Goal: Information Seeking & Learning: Learn about a topic

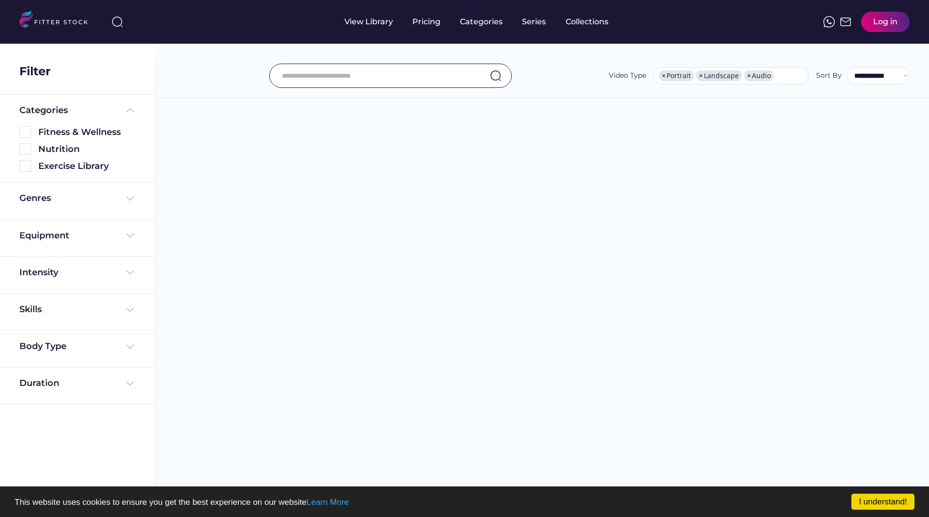
select select "**********"
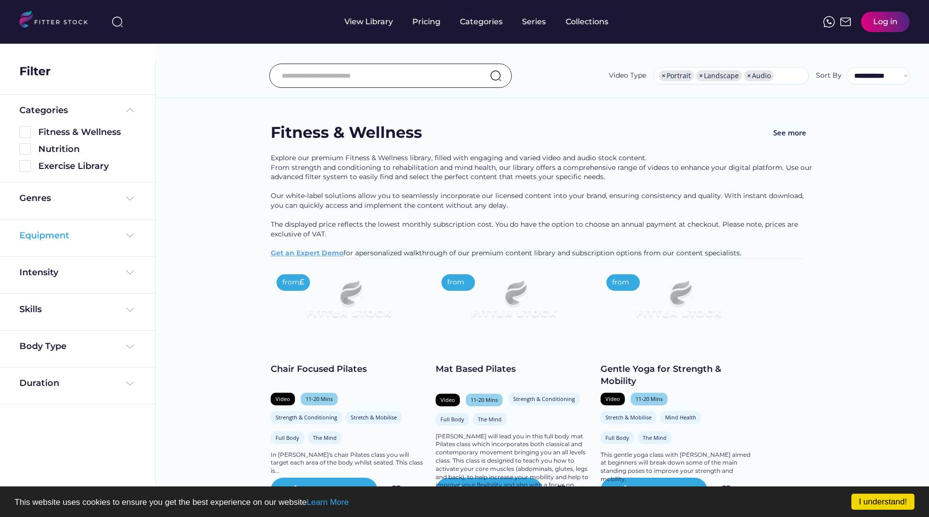
click at [135, 237] on img at bounding box center [130, 236] width 12 height 12
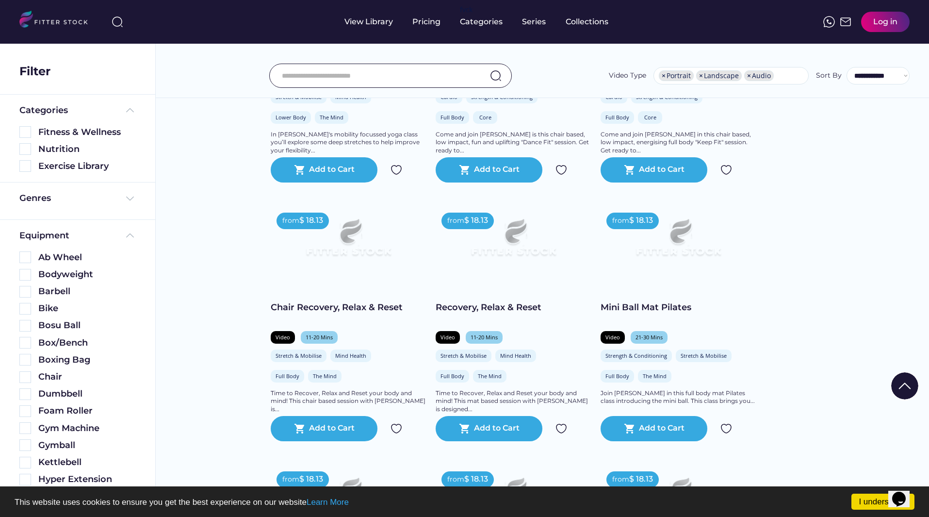
scroll to position [582, 0]
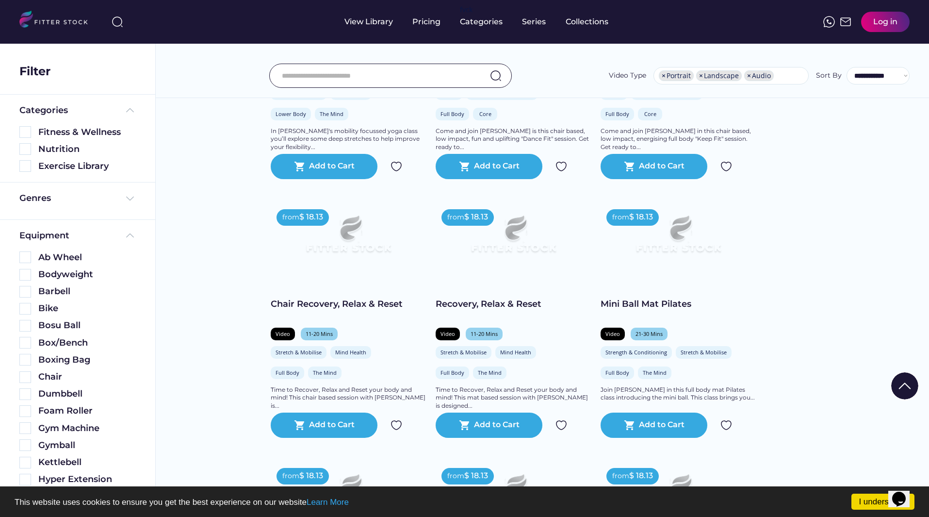
click at [362, 255] on img at bounding box center [348, 238] width 124 height 70
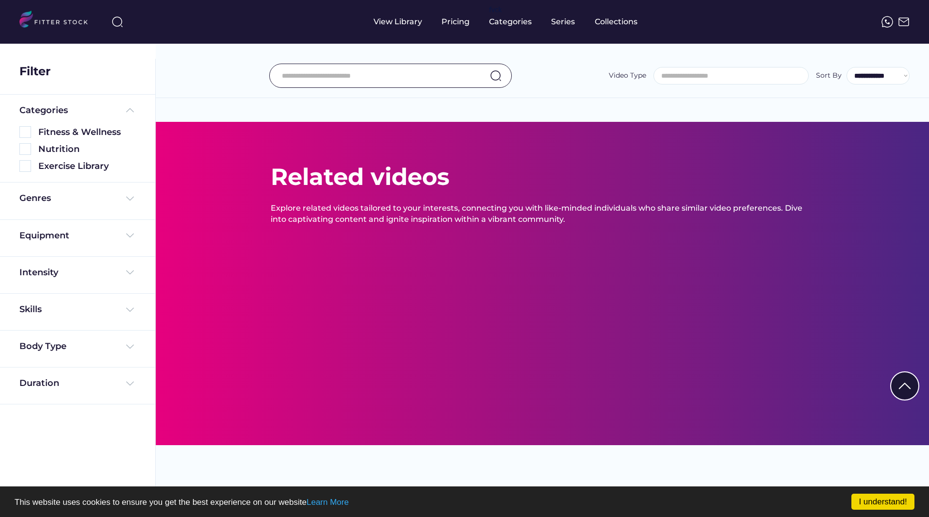
select select "**********"
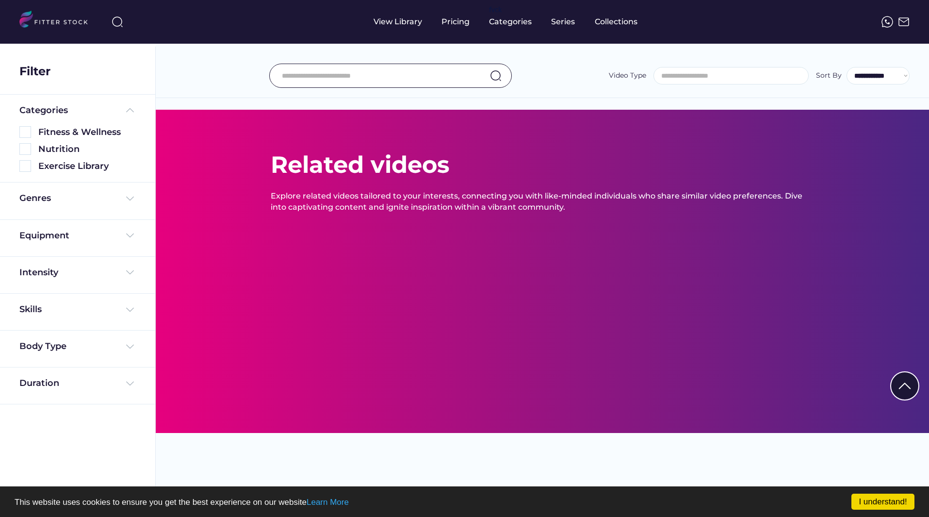
select select "**********"
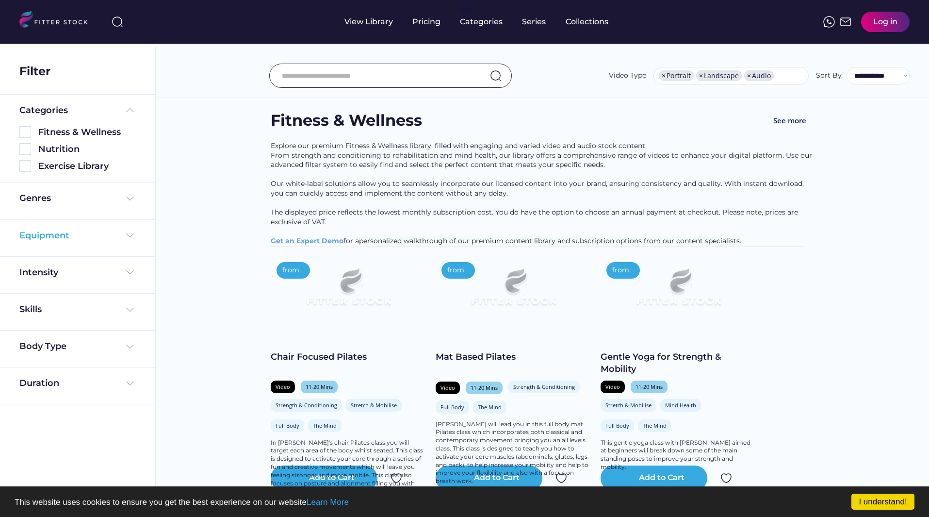
click at [128, 235] on img at bounding box center [130, 236] width 12 height 12
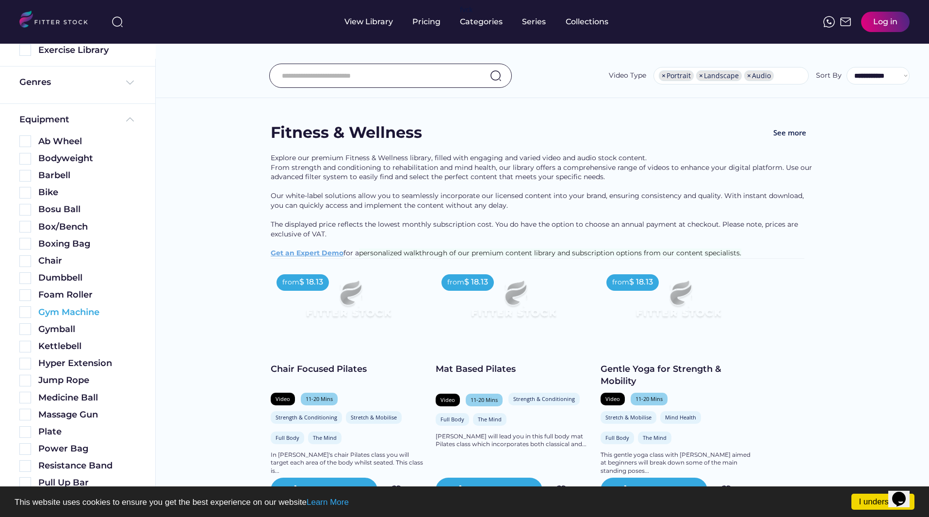
scroll to position [243, 0]
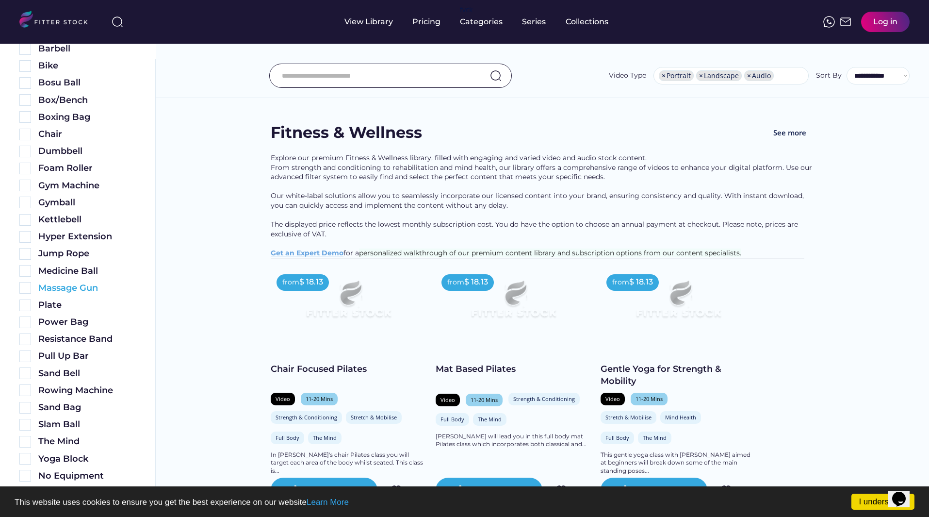
click at [56, 291] on div "Massage Gun" at bounding box center [87, 288] width 98 height 12
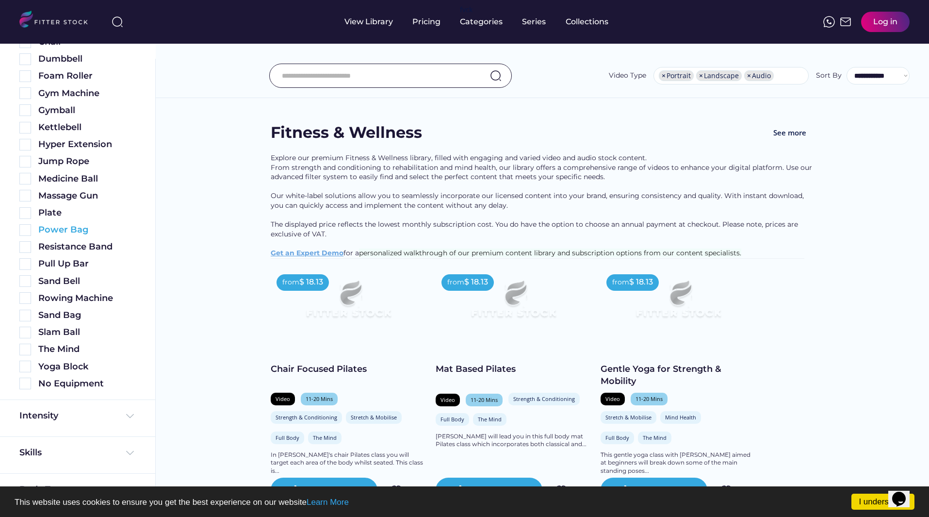
scroll to position [366, 0]
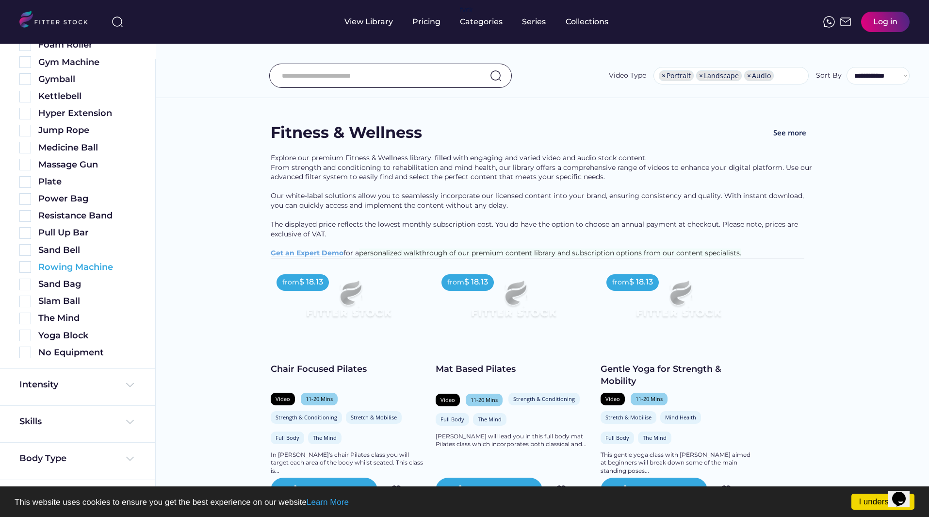
click at [26, 264] on img at bounding box center [25, 267] width 12 height 12
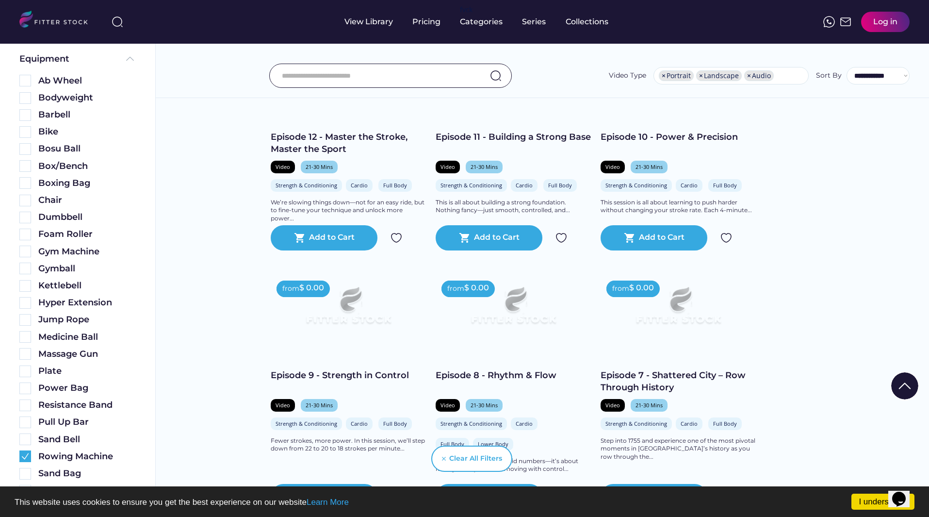
scroll to position [224, 0]
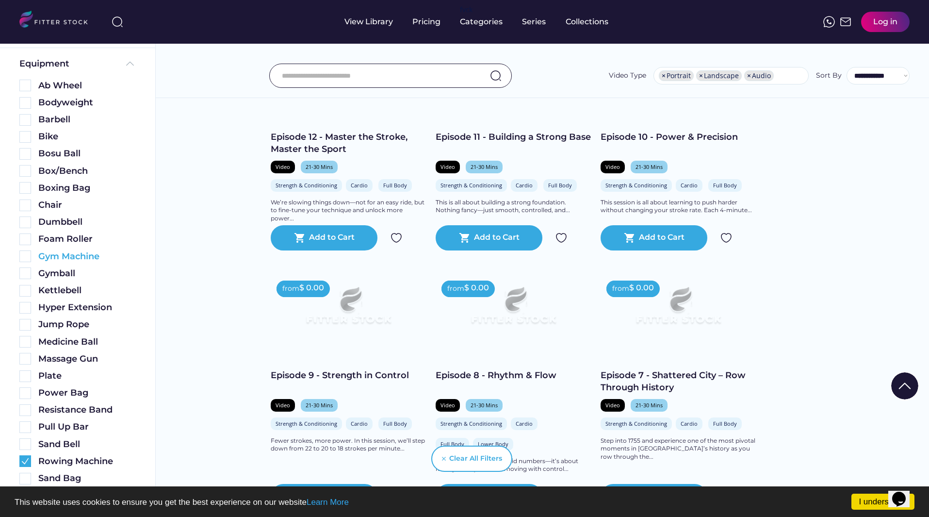
click at [26, 256] on img at bounding box center [25, 256] width 12 height 12
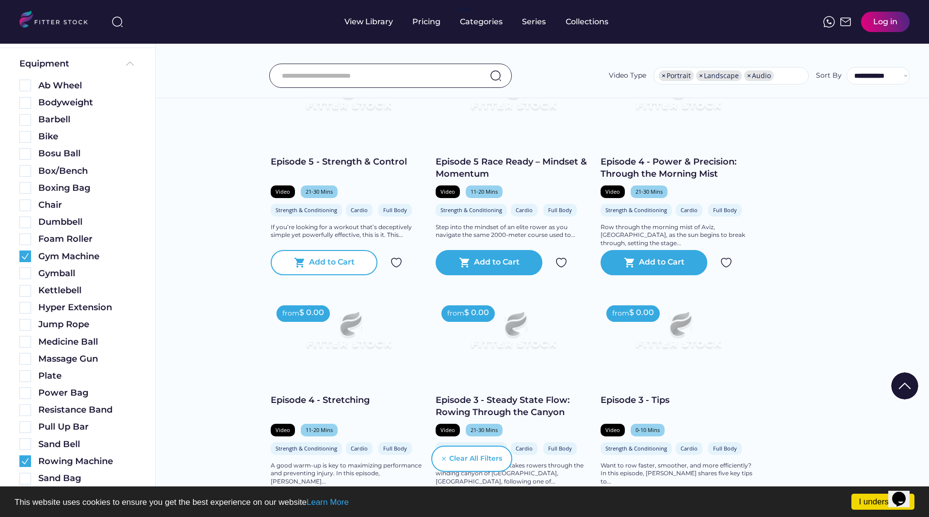
scroll to position [1601, 0]
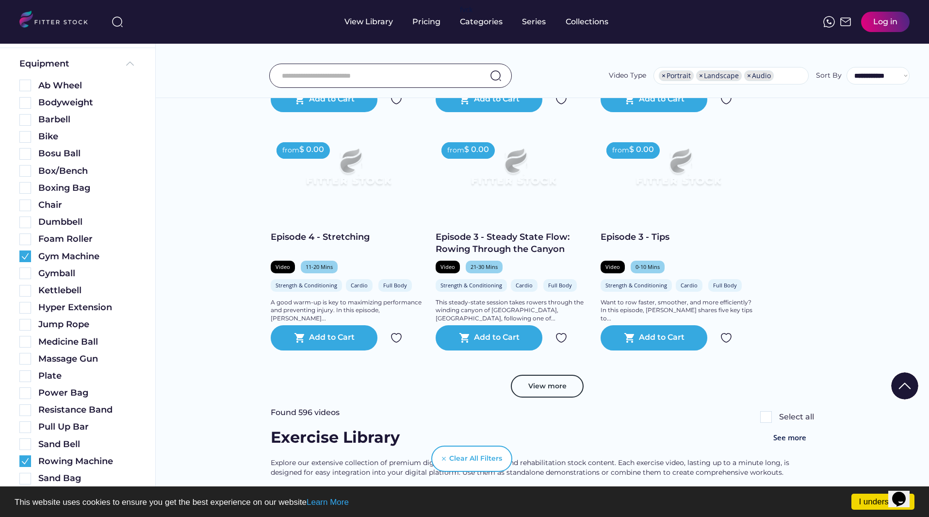
click at [367, 172] on img at bounding box center [348, 171] width 124 height 70
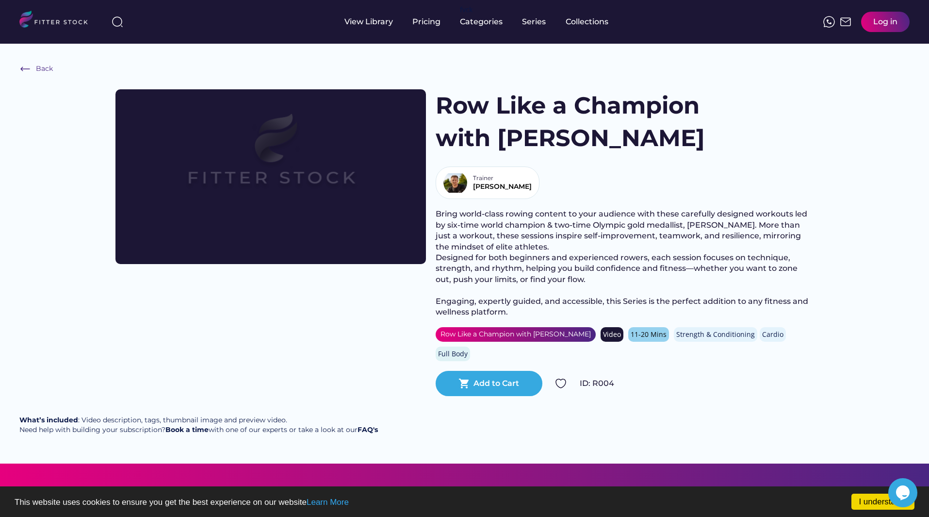
click at [311, 164] on img at bounding box center [271, 159] width 248 height 140
